Goal: Information Seeking & Learning: Learn about a topic

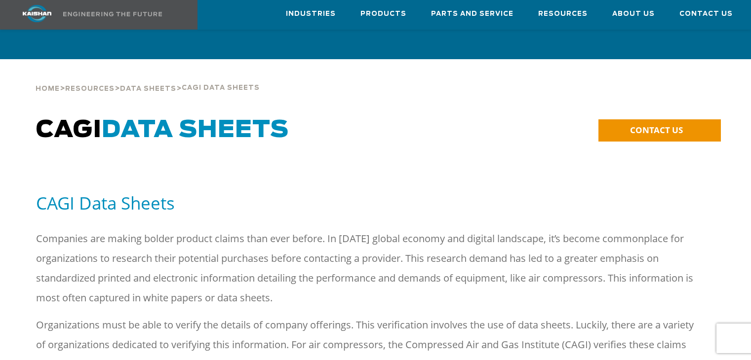
scroll to position [2763, 0]
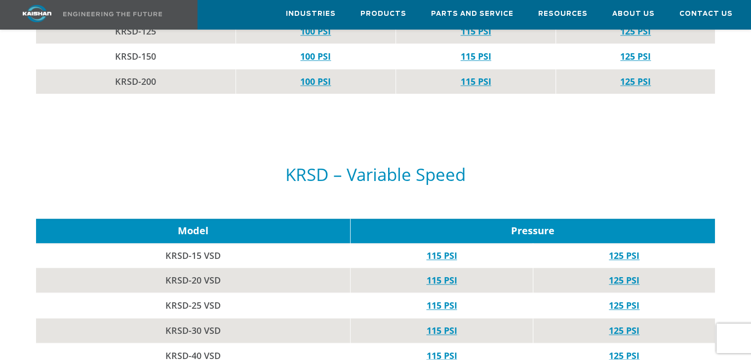
scroll to position [1382, 0]
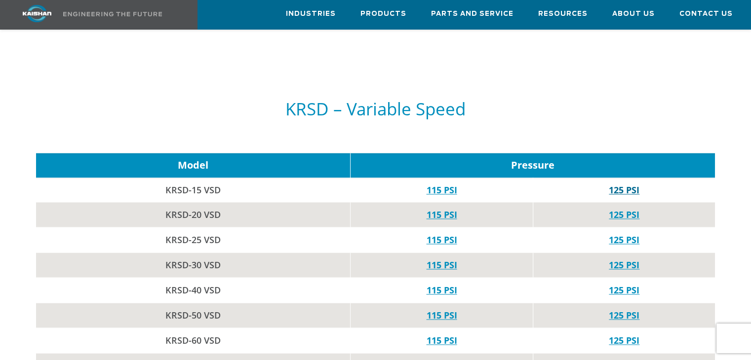
click at [624, 184] on link "125 PSI" at bounding box center [623, 190] width 31 height 12
click at [432, 184] on link "115 PSI" at bounding box center [441, 190] width 31 height 12
click at [639, 178] on td "125 PSI" at bounding box center [624, 190] width 182 height 25
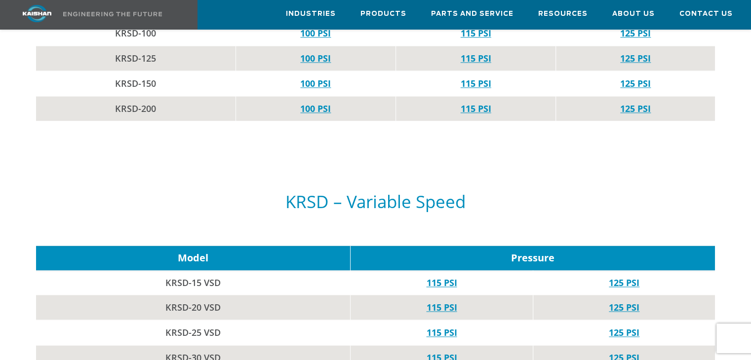
scroll to position [1283, 0]
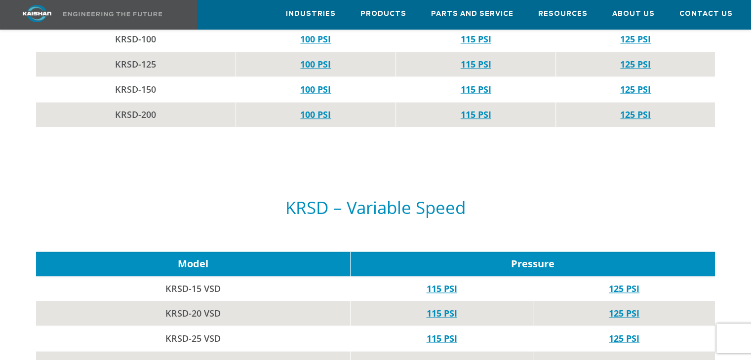
click at [253, 161] on div "KRSD – Variable Speed" at bounding box center [375, 200] width 678 height 83
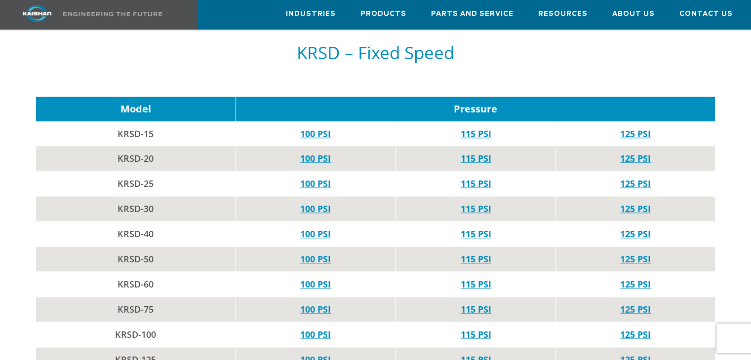
scroll to position [987, 0]
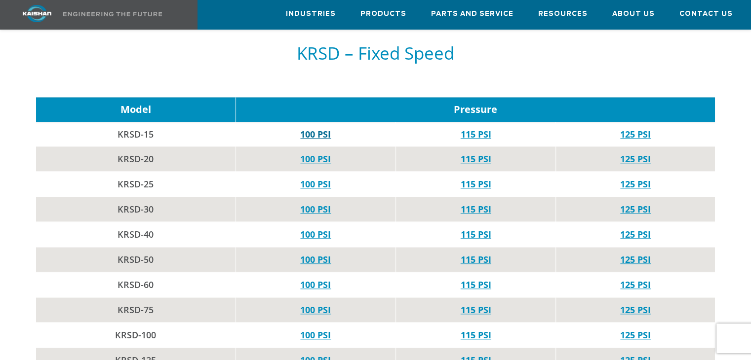
click at [322, 128] on link "100 PSI" at bounding box center [315, 134] width 31 height 12
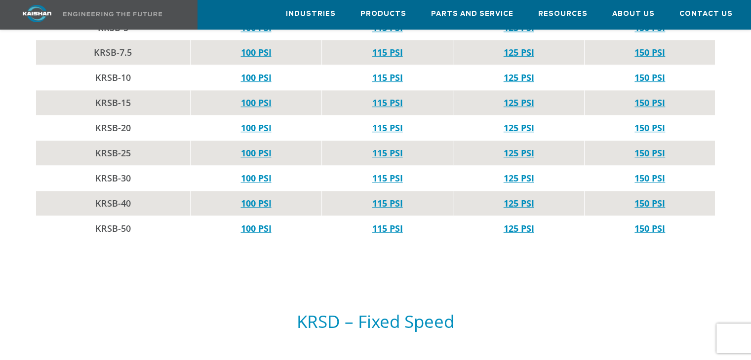
scroll to position [592, 0]
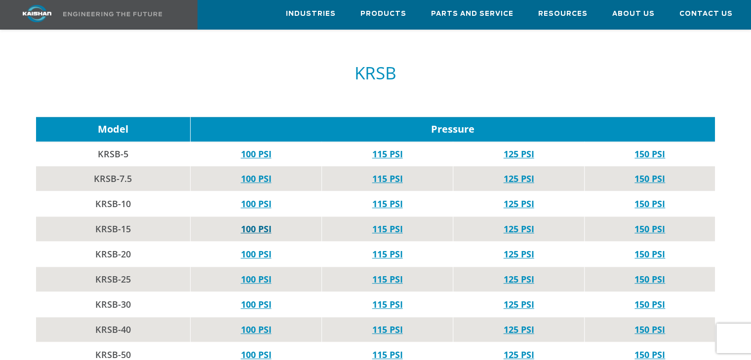
click at [253, 223] on link "100 PSI" at bounding box center [255, 229] width 31 height 12
click at [257, 198] on link "100 PSI" at bounding box center [255, 204] width 31 height 12
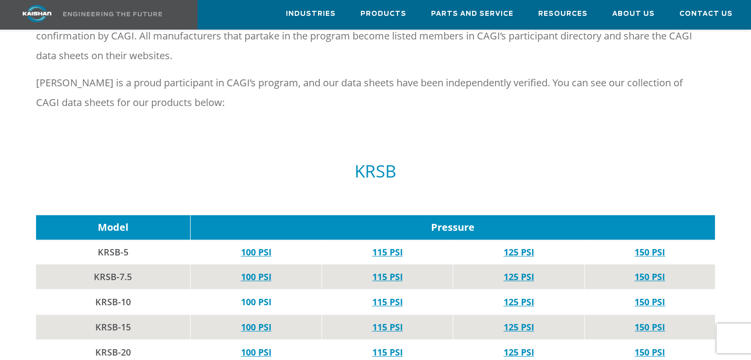
scroll to position [691, 0]
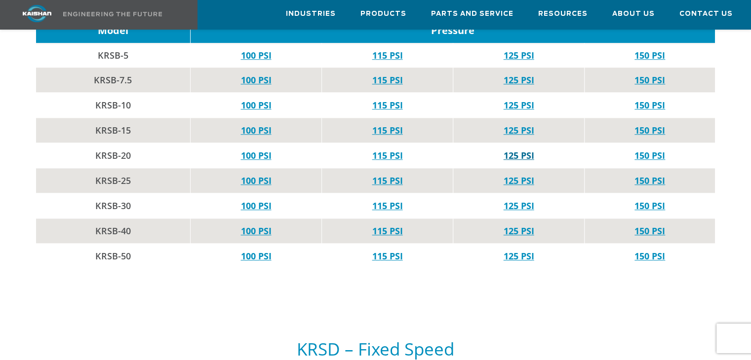
click at [521, 150] on link "125 PSI" at bounding box center [518, 156] width 31 height 12
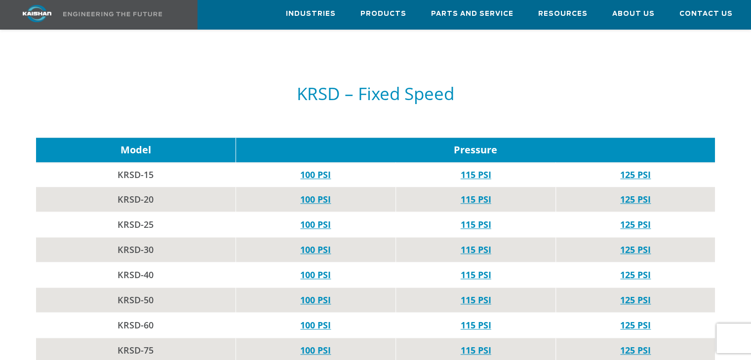
scroll to position [1036, 0]
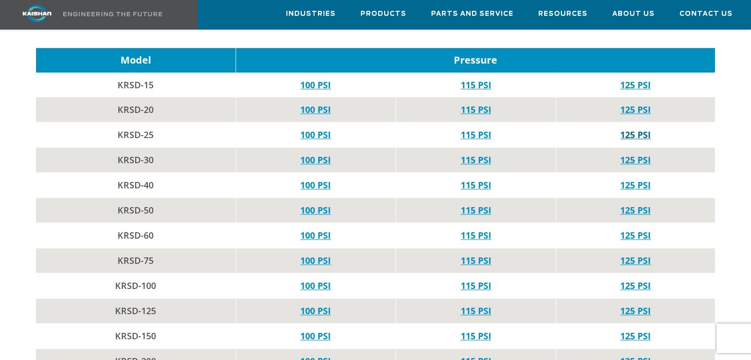
click at [622, 129] on link "125 PSI" at bounding box center [635, 135] width 31 height 12
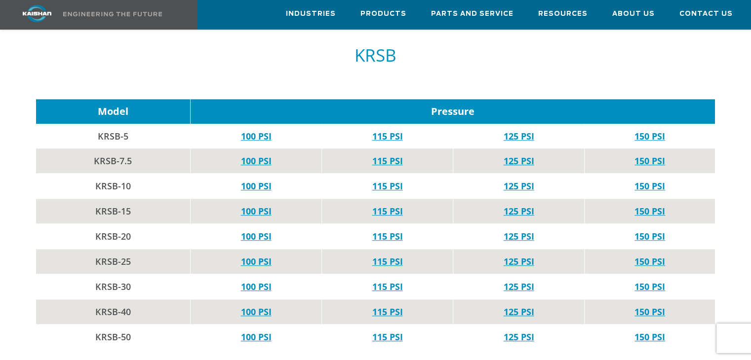
scroll to position [641, 0]
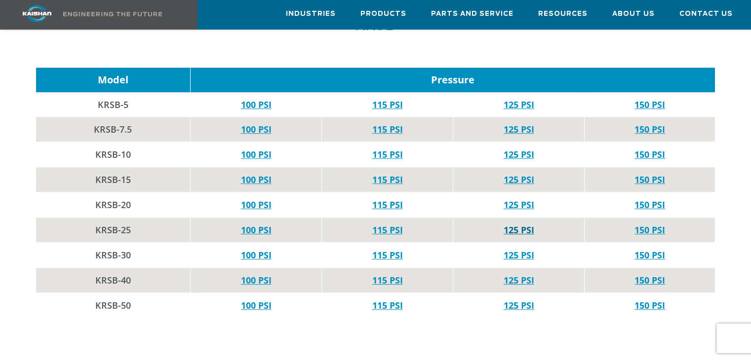
click at [510, 224] on link "125 PSI" at bounding box center [518, 230] width 31 height 12
